Goal: Information Seeking & Learning: Learn about a topic

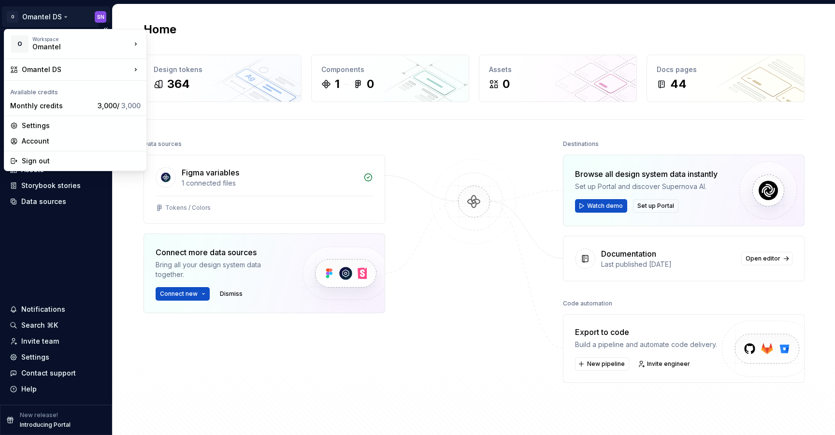
click at [59, 21] on html "O Omantel DS SN Home Documentation Analytics Code automation Design system data…" at bounding box center [417, 217] width 835 height 435
click at [67, 69] on div "Omantel DS" at bounding box center [76, 70] width 109 height 10
click at [96, 41] on div "Workspace" at bounding box center [81, 39] width 99 height 6
click at [115, 73] on div "Omantel DS" at bounding box center [76, 70] width 109 height 10
click at [175, 74] on div "Manage design systems" at bounding box center [203, 76] width 83 height 10
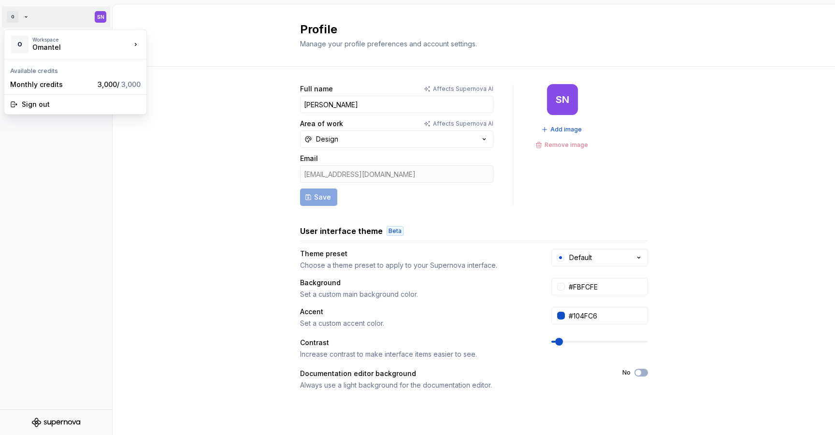
click at [29, 17] on html "O SN Account Profile Workspace General Members Profile Manage your profile pref…" at bounding box center [417, 217] width 835 height 435
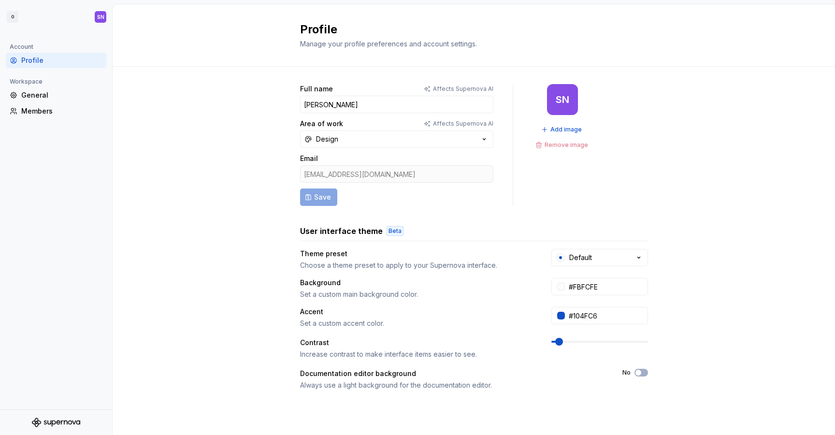
click at [209, 137] on html "O SN Account Profile Workspace General Members Profile Manage your profile pref…" at bounding box center [417, 217] width 835 height 435
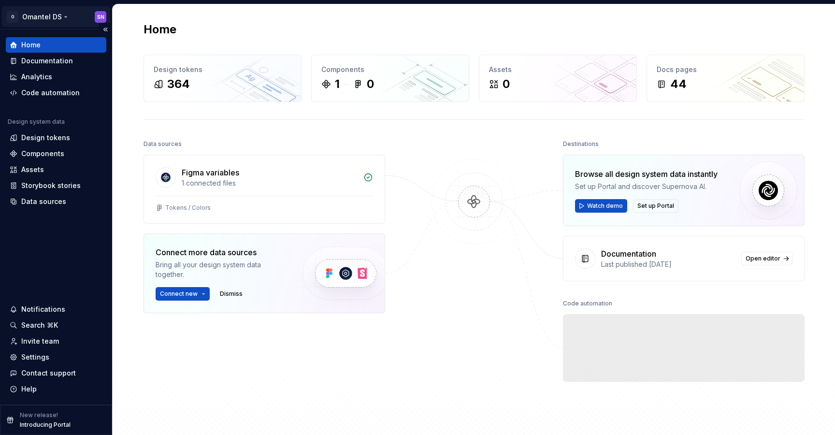
click at [60, 18] on html "O Omantel DS SN Home Documentation Analytics Code automation Design system data…" at bounding box center [417, 217] width 835 height 435
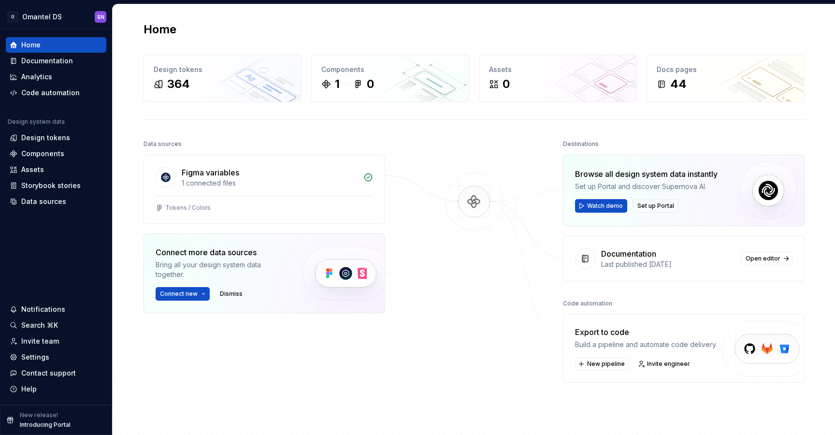
click at [524, 241] on html "O Omantel DS SN Home Documentation Analytics Code automation Design system data…" at bounding box center [417, 217] width 835 height 435
click at [58, 17] on html "O Omantel DS SN Home Documentation Analytics Code automation Design system data…" at bounding box center [417, 217] width 835 height 435
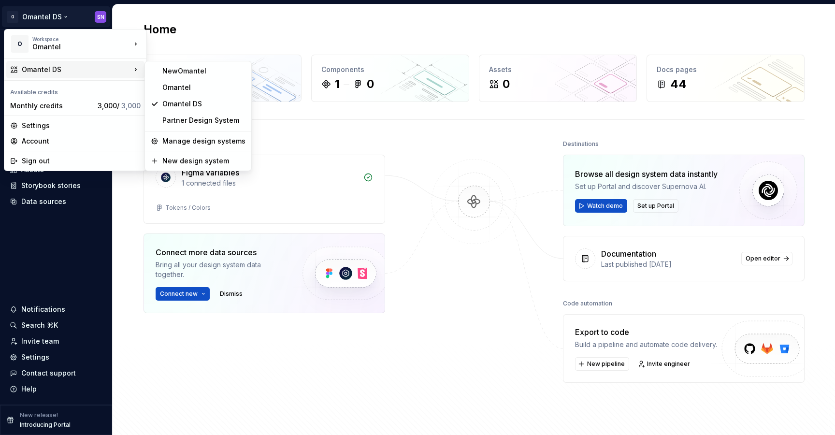
click at [94, 67] on div "Omantel DS" at bounding box center [76, 70] width 109 height 10
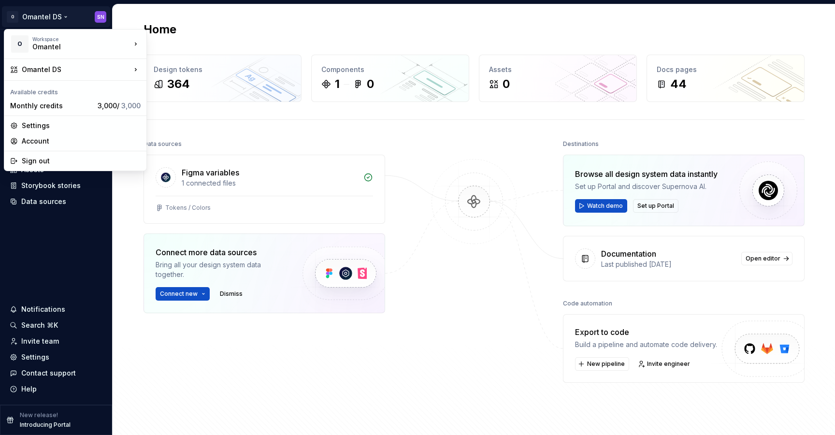
click at [102, 251] on html "O Omantel DS SN Home Documentation Analytics Code automation Design system data…" at bounding box center [417, 217] width 835 height 435
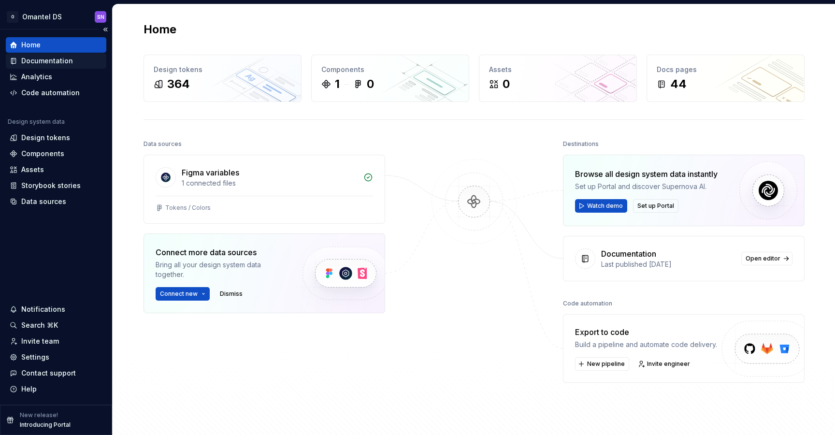
click at [57, 59] on div "Documentation" at bounding box center [47, 61] width 52 height 10
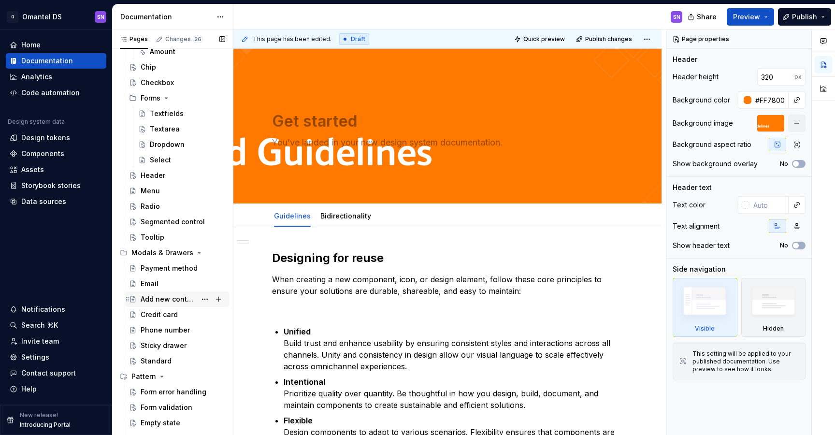
scroll to position [437, 0]
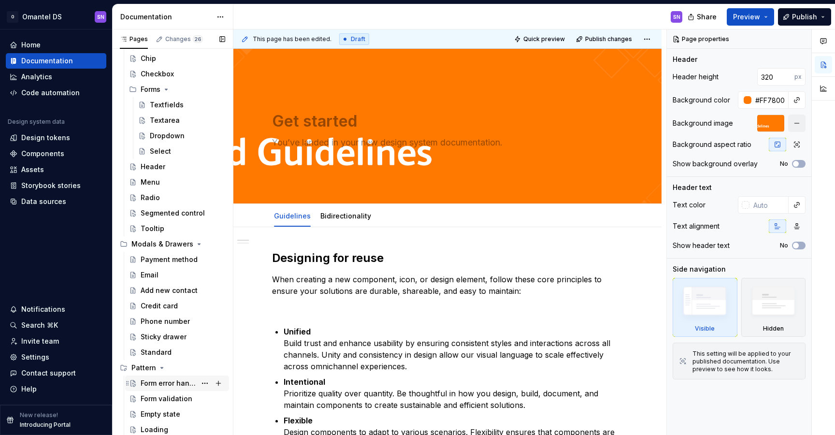
click at [173, 381] on div "Form error handling" at bounding box center [169, 384] width 56 height 10
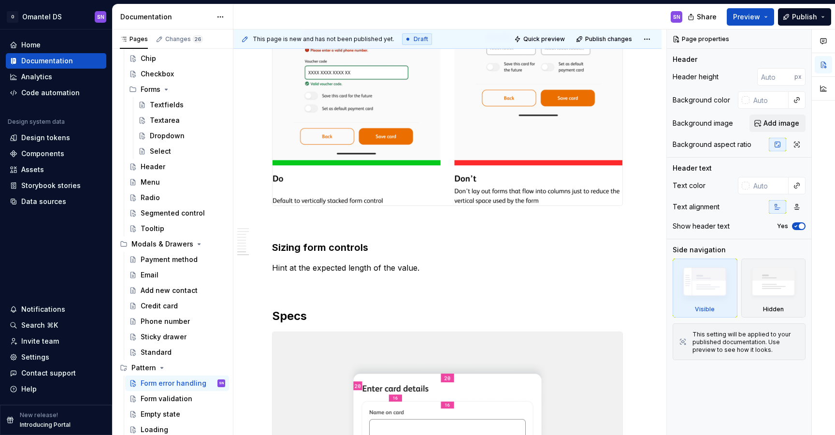
scroll to position [1509, 0]
click at [167, 395] on div "Form validation" at bounding box center [167, 399] width 52 height 10
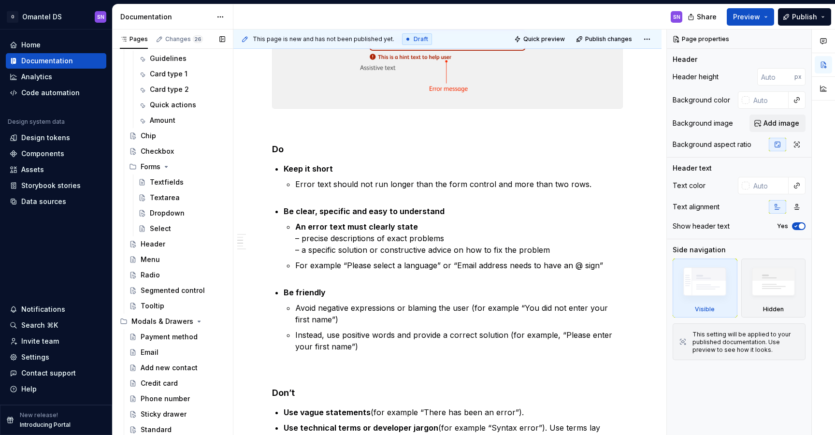
scroll to position [437, 0]
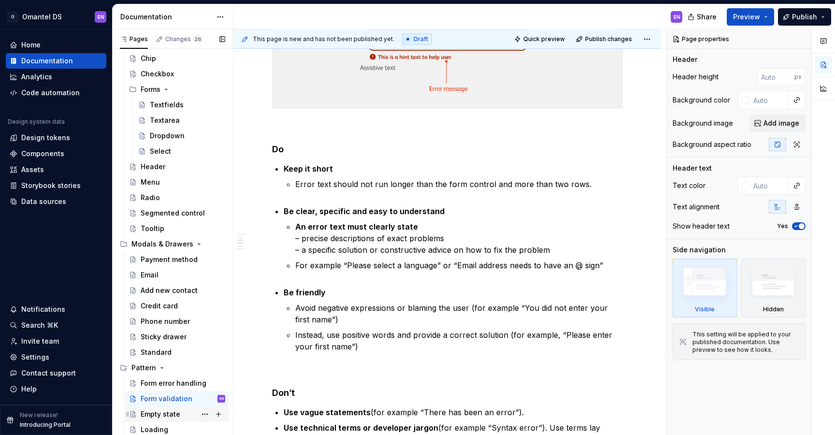
click at [144, 413] on div "Empty state" at bounding box center [161, 415] width 40 height 10
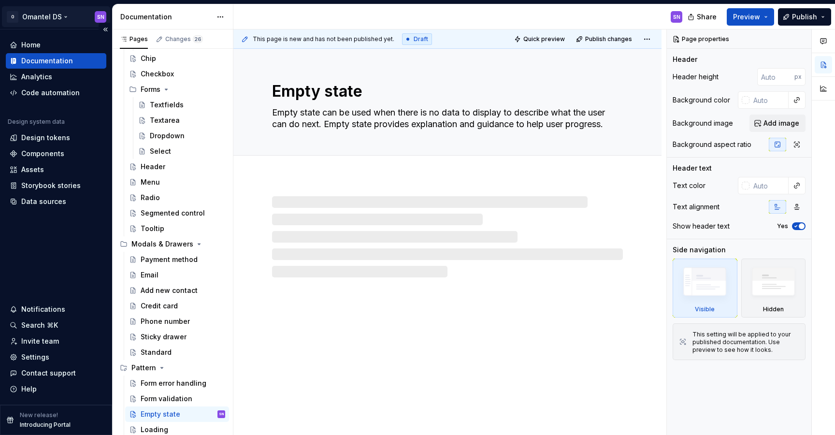
click at [51, 20] on html "O Omantel DS SN Home Documentation Analytics Code automation Design system data…" at bounding box center [417, 217] width 835 height 435
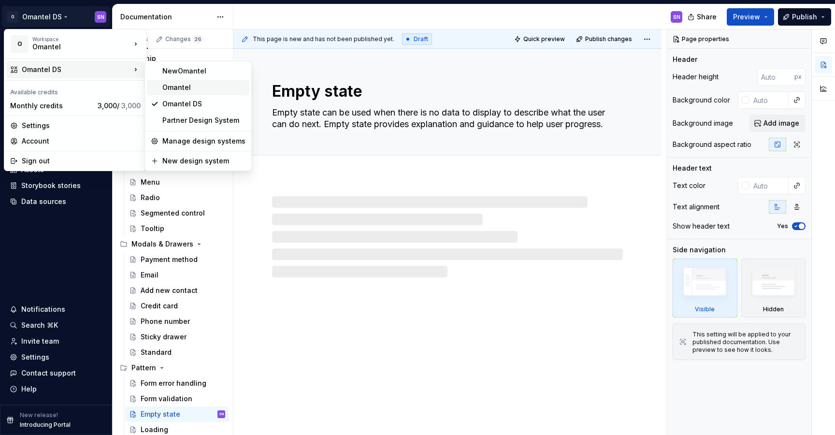
click at [181, 86] on div "Omantel" at bounding box center [203, 88] width 83 height 10
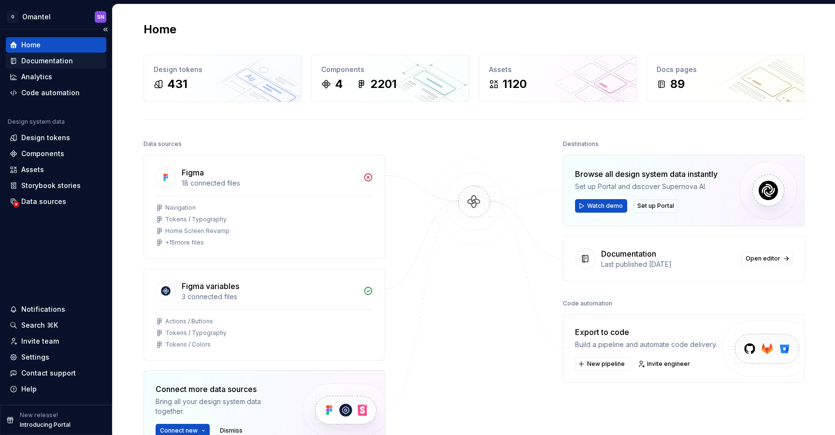
click at [48, 60] on div "Documentation" at bounding box center [47, 61] width 52 height 10
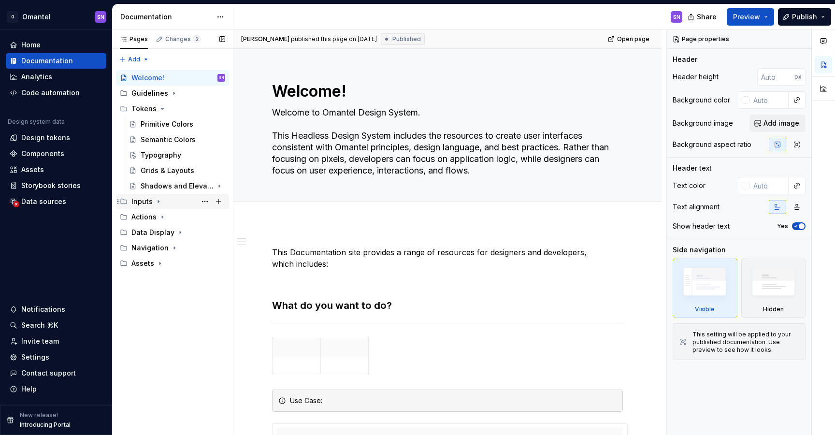
click at [160, 201] on icon "Page tree" at bounding box center [159, 202] width 8 height 8
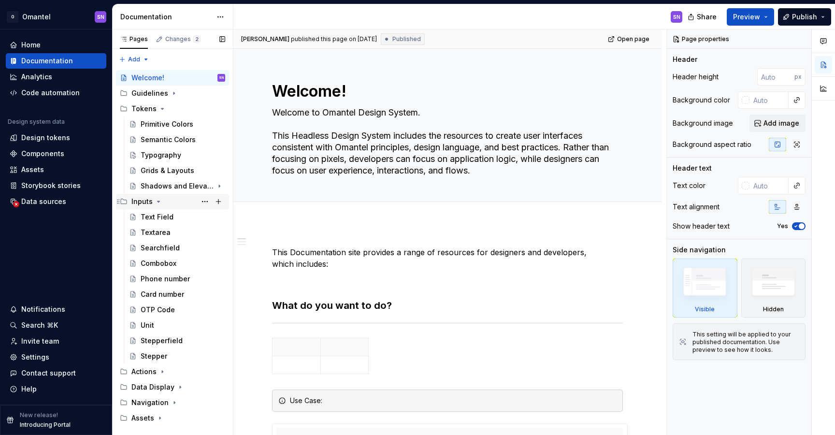
click at [159, 201] on icon "Page tree" at bounding box center [159, 202] width 8 height 8
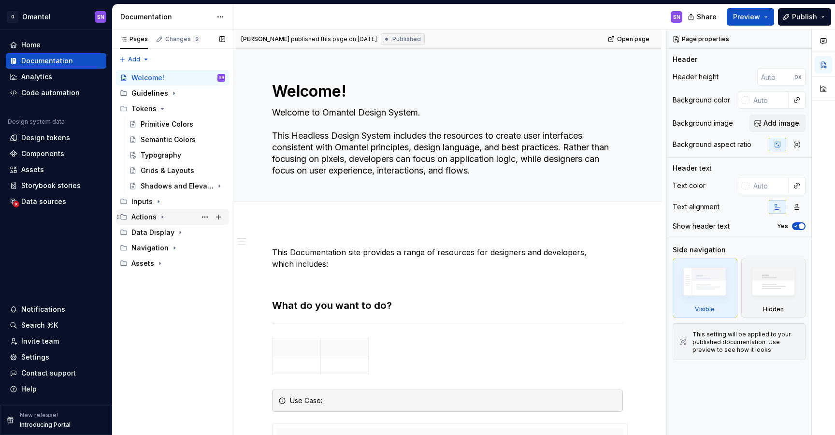
click at [160, 215] on icon "Page tree" at bounding box center [163, 217] width 8 height 8
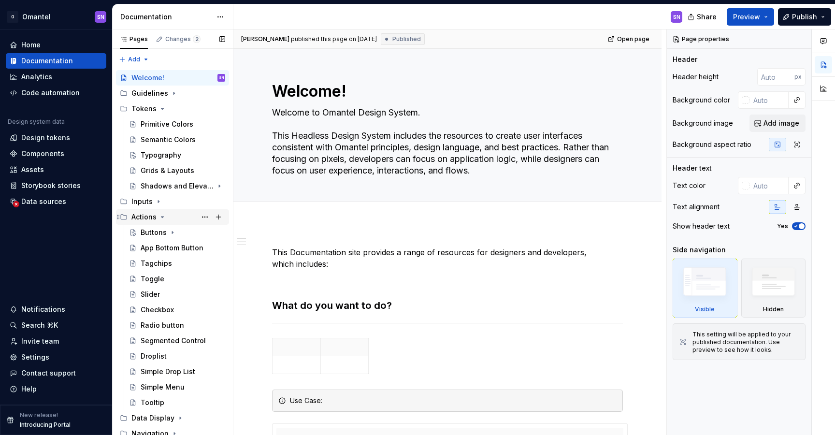
scroll to position [19, 0]
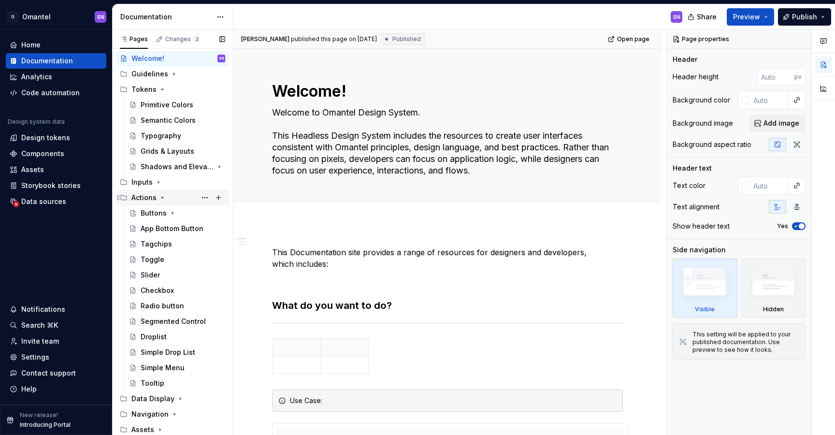
click at [161, 195] on icon "Page tree" at bounding box center [163, 198] width 8 height 8
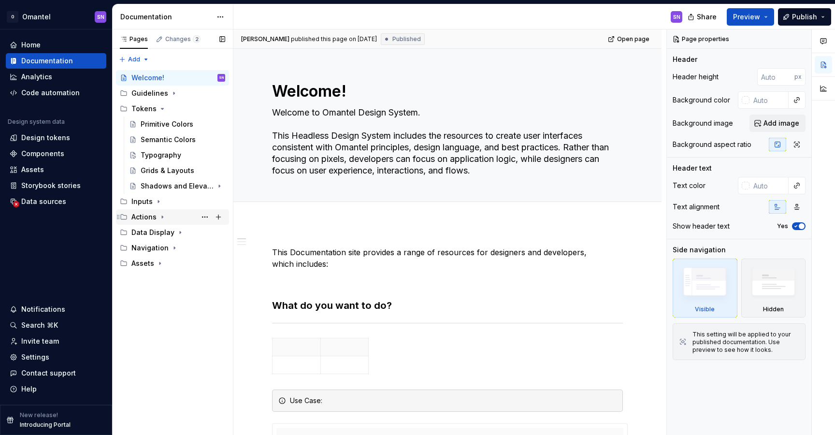
scroll to position [0, 0]
click at [176, 234] on icon "Page tree" at bounding box center [180, 233] width 8 height 8
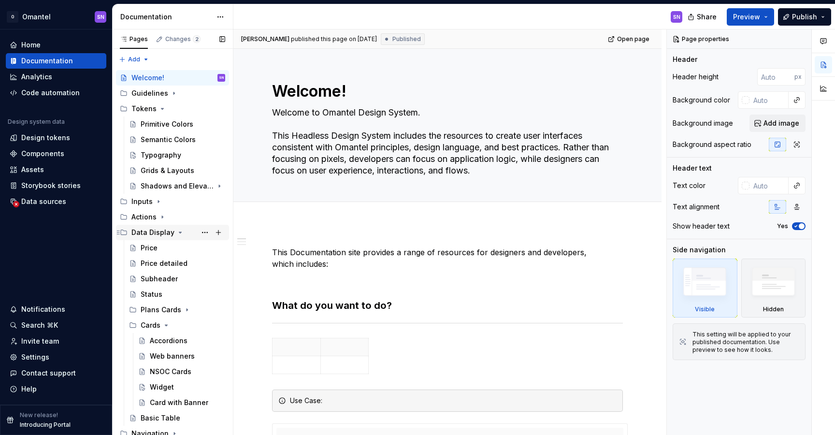
scroll to position [19, 0]
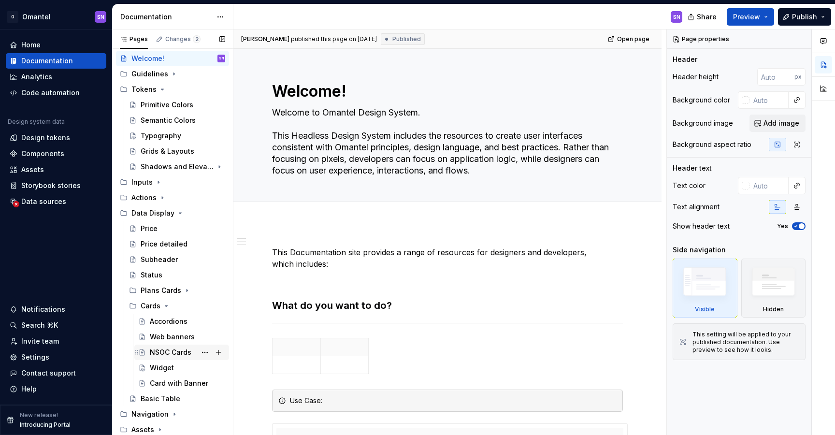
click at [172, 353] on div "NSOC Cards" at bounding box center [171, 353] width 42 height 10
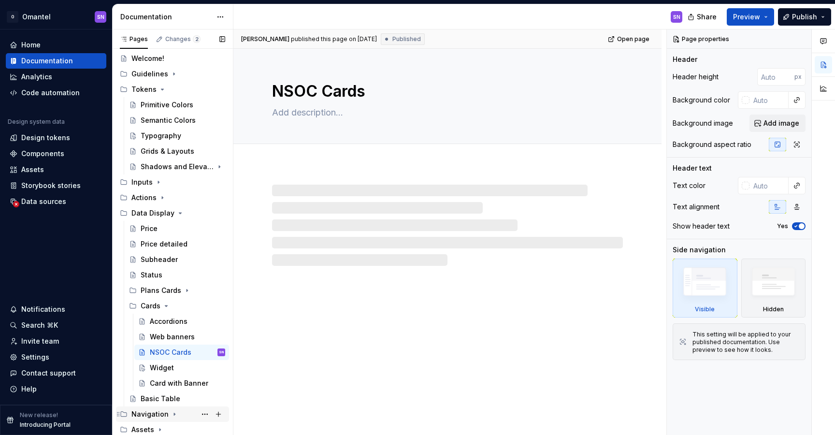
click at [171, 414] on icon "Page tree" at bounding box center [175, 414] width 8 height 8
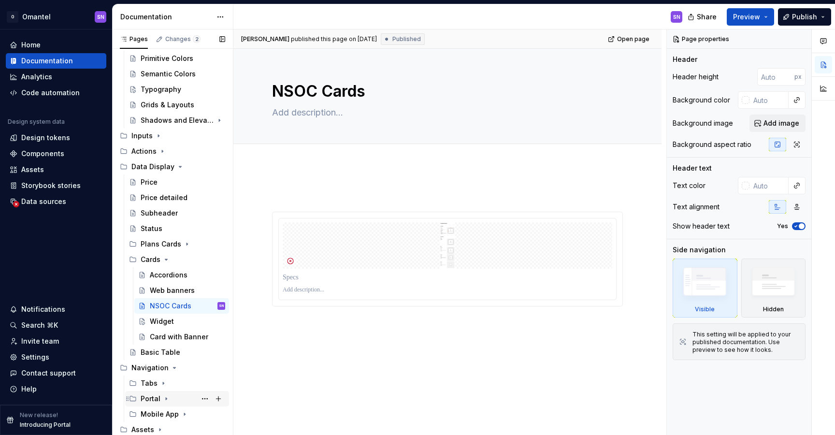
click at [164, 399] on icon "Page tree" at bounding box center [166, 399] width 8 height 8
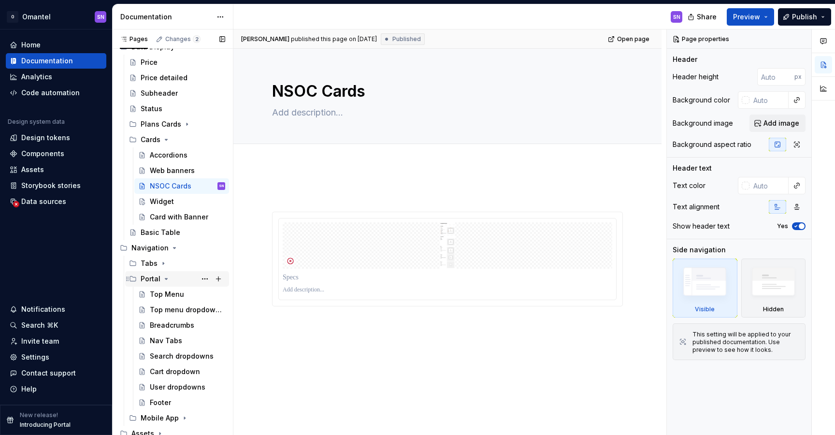
scroll to position [190, 0]
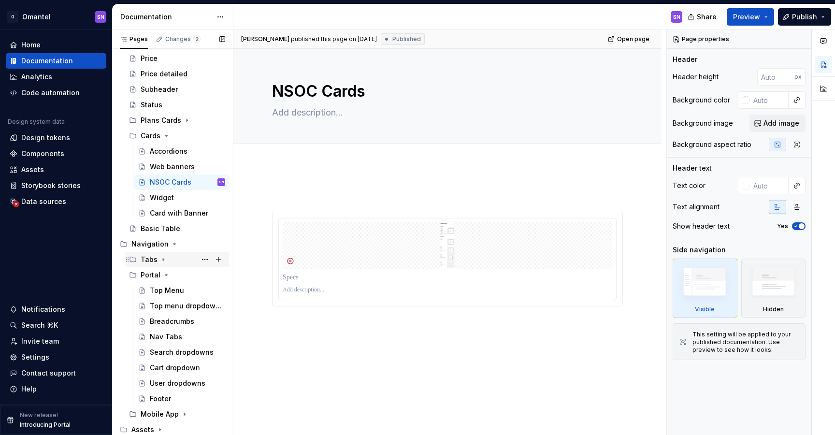
click at [163, 254] on div "Tabs" at bounding box center [183, 260] width 85 height 14
click at [163, 258] on icon "Page tree" at bounding box center [164, 260] width 8 height 8
click at [167, 271] on icon "Page tree" at bounding box center [166, 275] width 8 height 8
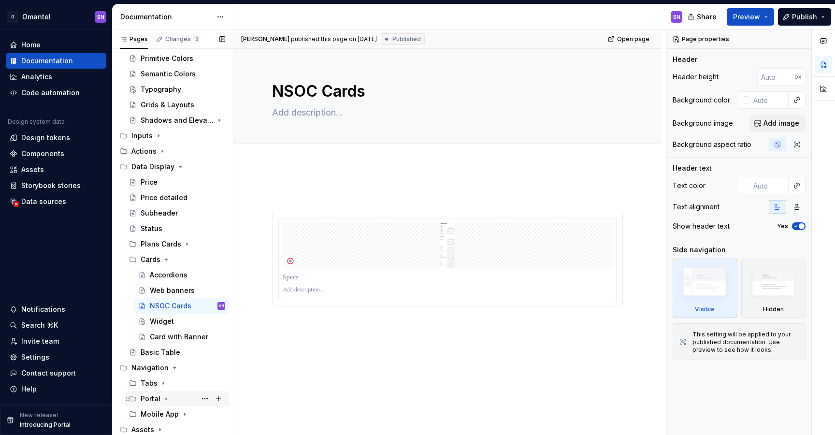
scroll to position [66, 0]
click at [184, 415] on icon "Page tree" at bounding box center [184, 414] width 1 height 2
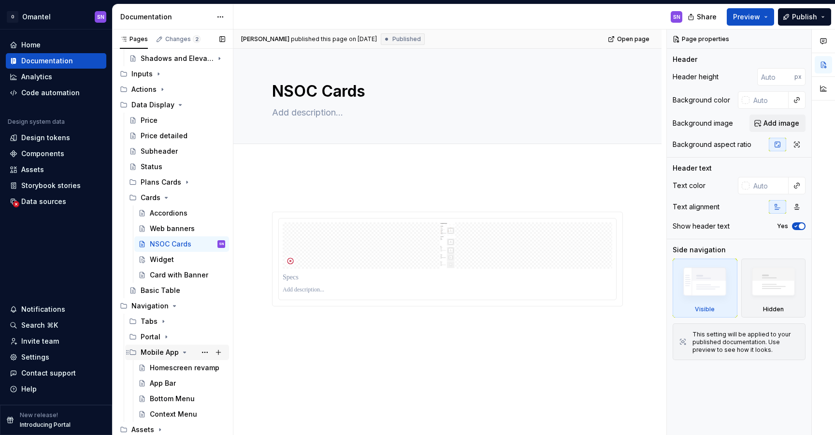
click at [181, 353] on icon "Page tree" at bounding box center [185, 353] width 8 height 8
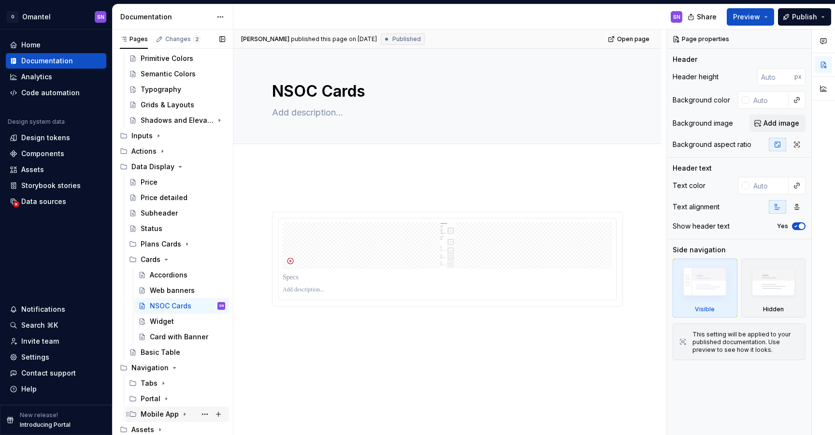
scroll to position [66, 0]
click at [160, 429] on icon "Page tree" at bounding box center [160, 430] width 8 height 8
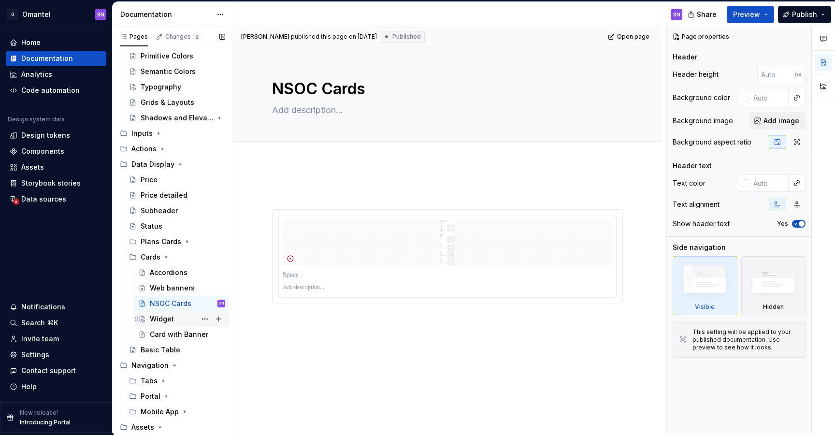
scroll to position [159, 0]
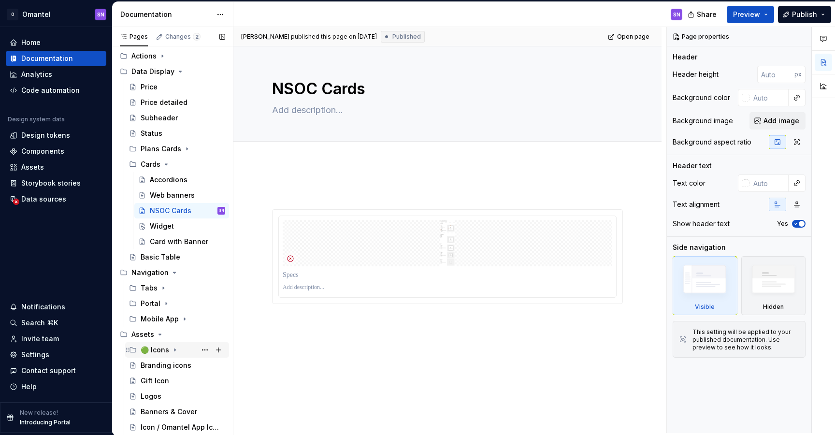
click at [174, 351] on icon "Page tree" at bounding box center [175, 350] width 8 height 8
click at [170, 371] on div "🟢 Decorative icons" at bounding box center [187, 366] width 75 height 14
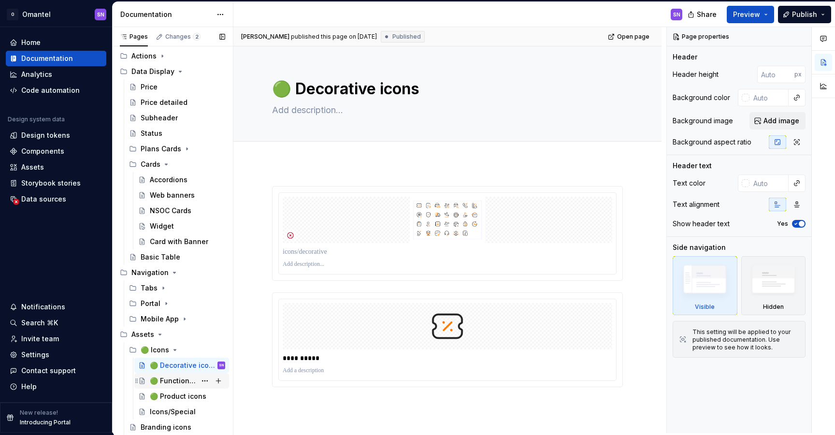
click at [176, 383] on div "🟢 Functional icons" at bounding box center [173, 381] width 46 height 10
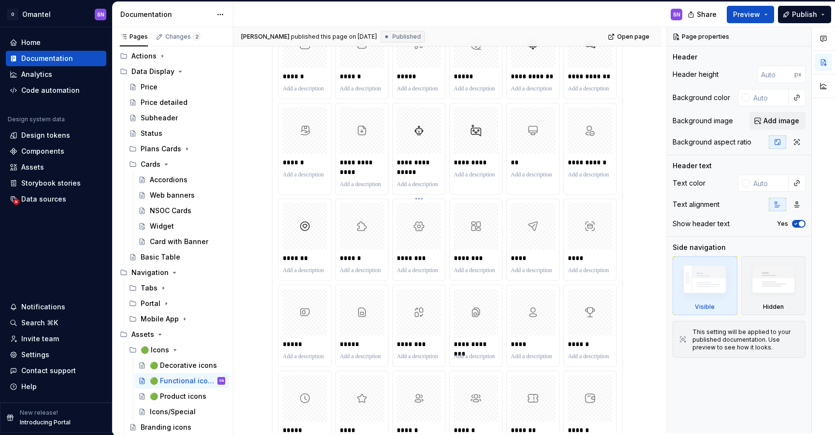
scroll to position [819, 0]
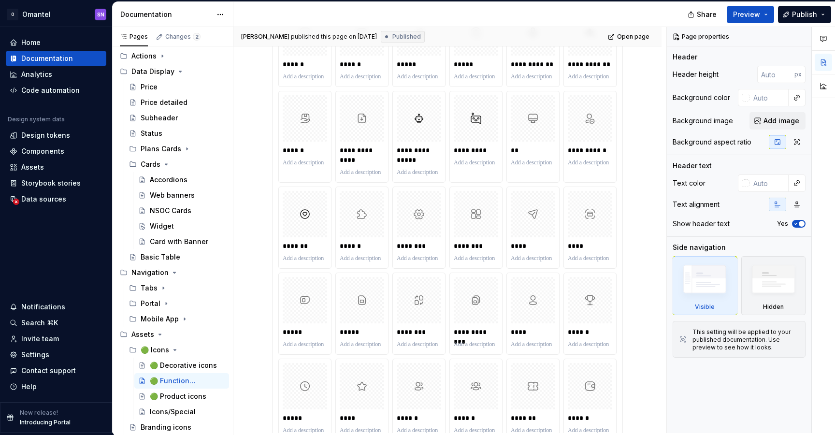
type textarea "*"
